Goal: Task Accomplishment & Management: Manage account settings

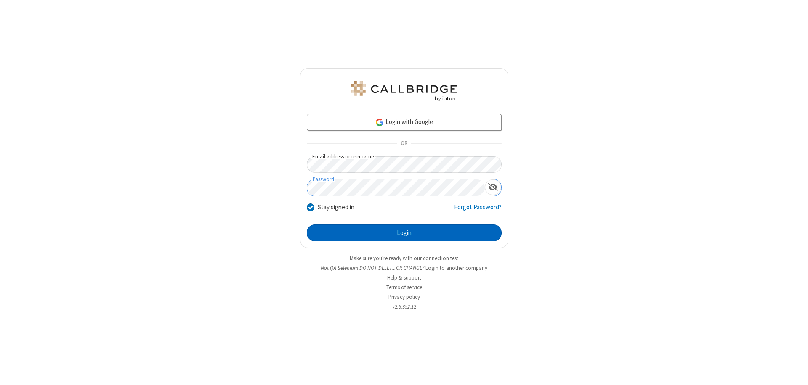
click at [404, 233] on button "Login" at bounding box center [404, 233] width 195 height 17
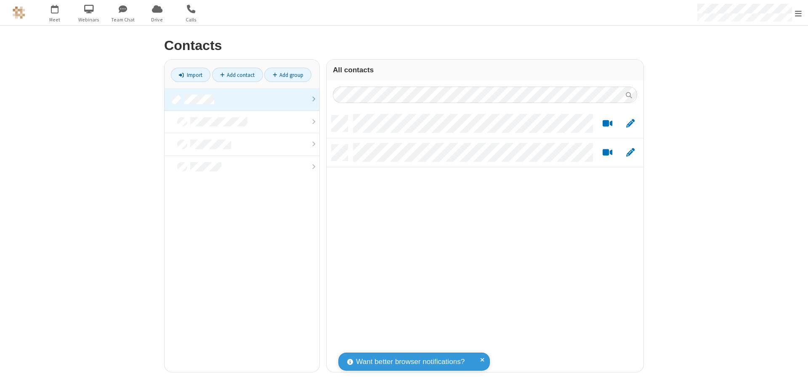
scroll to position [257, 311]
click at [242, 99] on link at bounding box center [242, 99] width 155 height 23
click at [191, 75] on link "Import" at bounding box center [191, 75] width 40 height 14
